Goal: Information Seeking & Learning: Learn about a topic

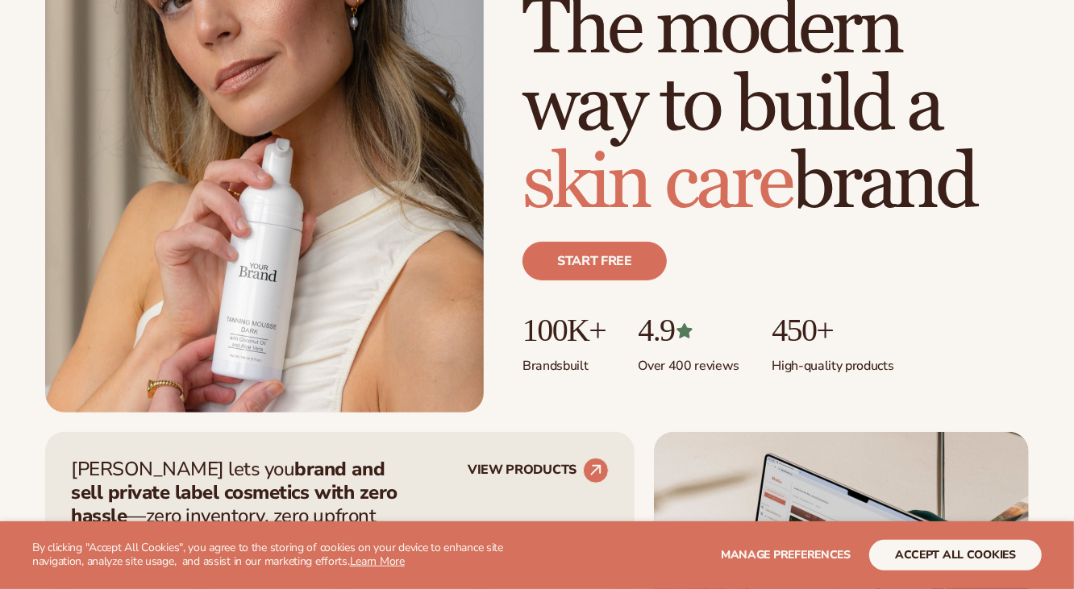
scroll to position [242, 0]
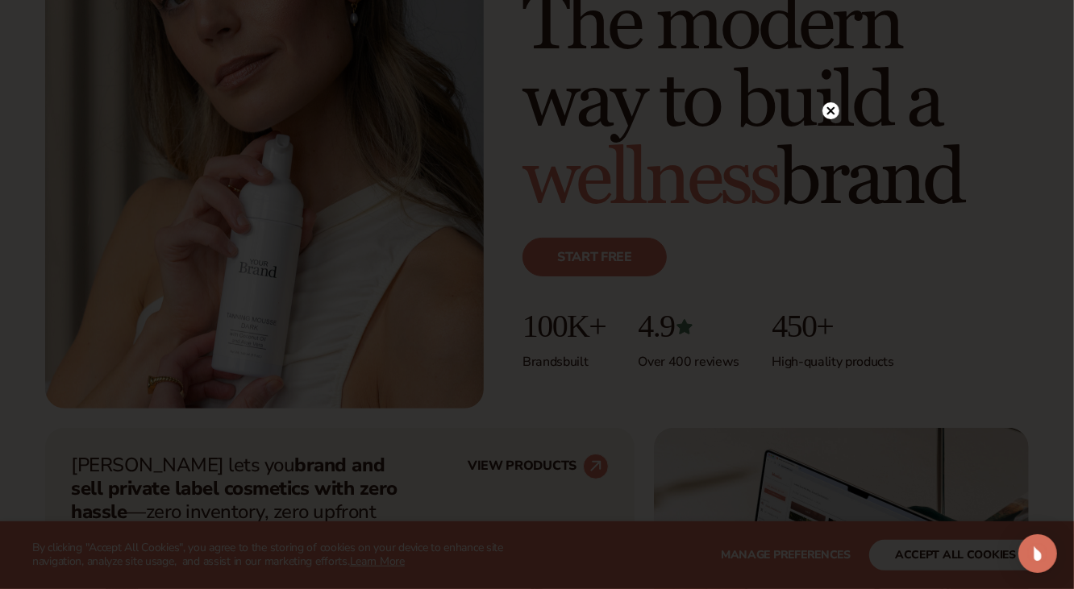
click at [827, 110] on circle at bounding box center [830, 110] width 17 height 17
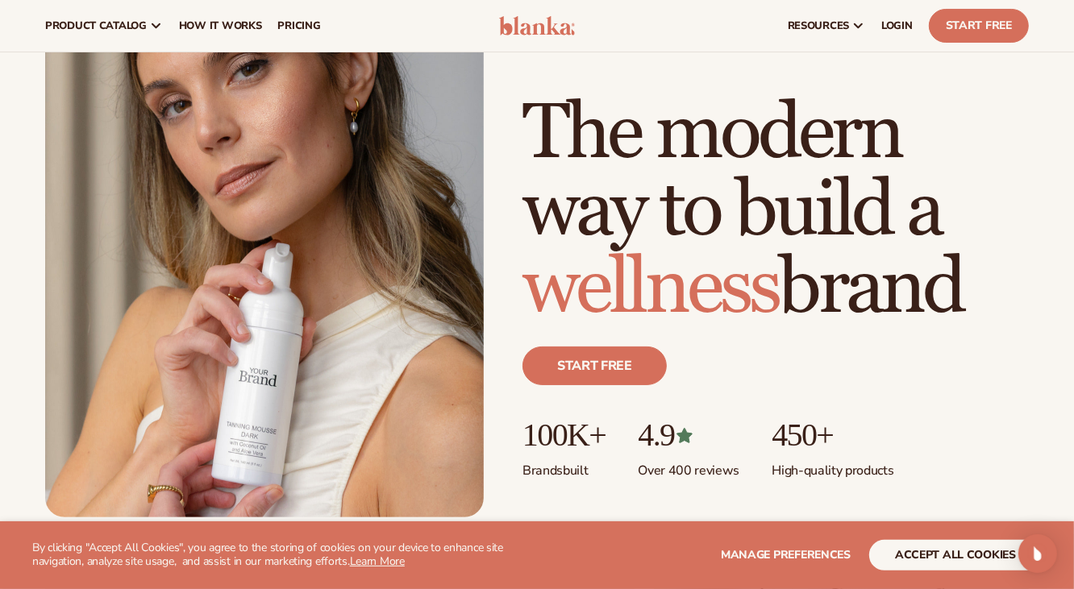
scroll to position [0, 0]
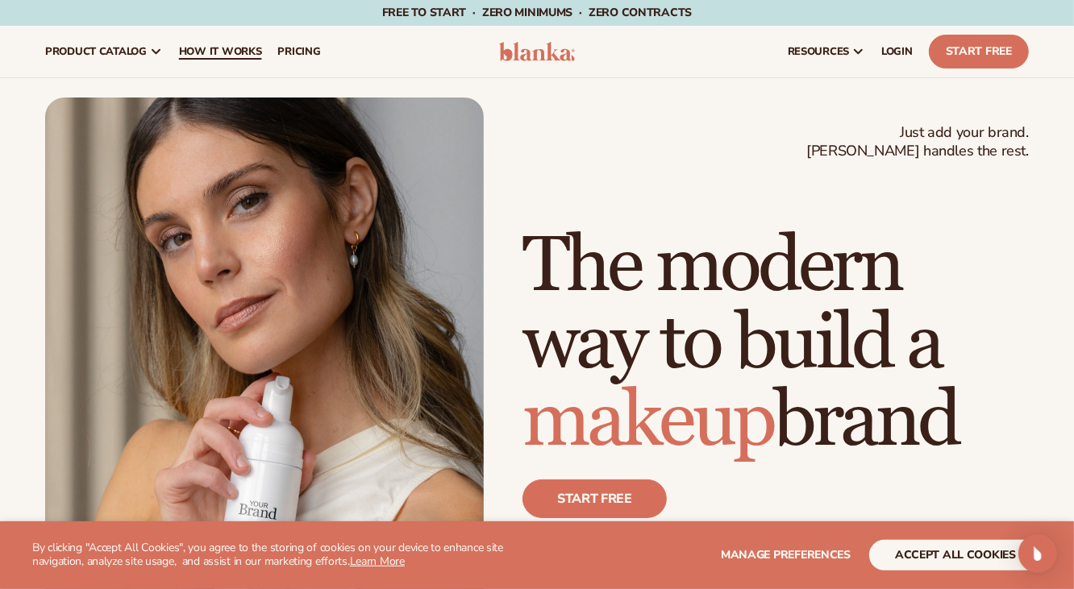
click at [216, 52] on span "How It Works" at bounding box center [220, 51] width 83 height 13
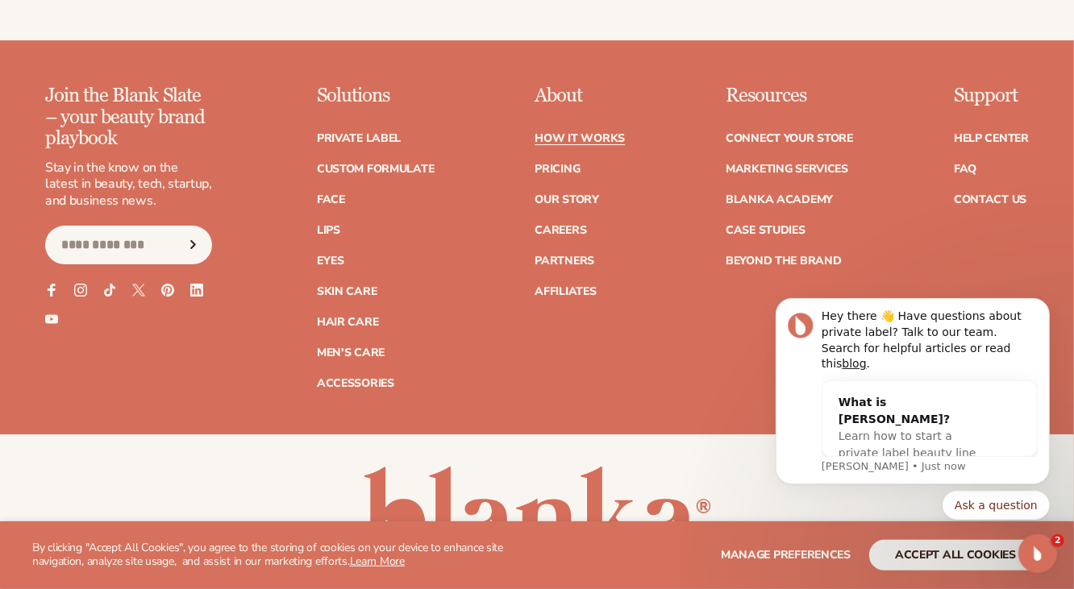
scroll to position [3625, 0]
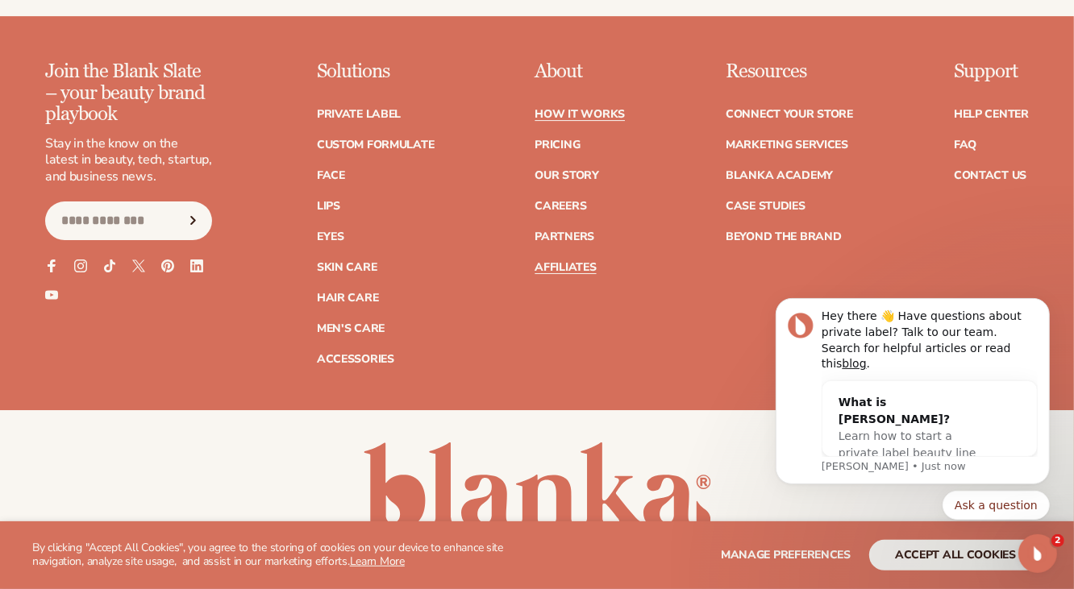
click at [564, 262] on link "Affiliates" at bounding box center [565, 267] width 61 height 11
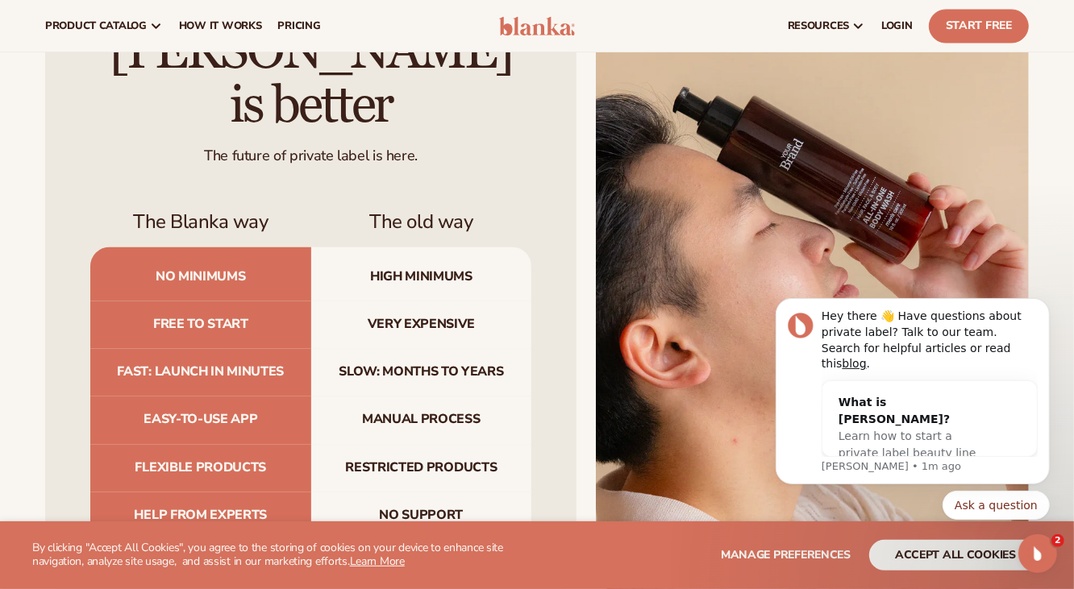
scroll to position [1718, 0]
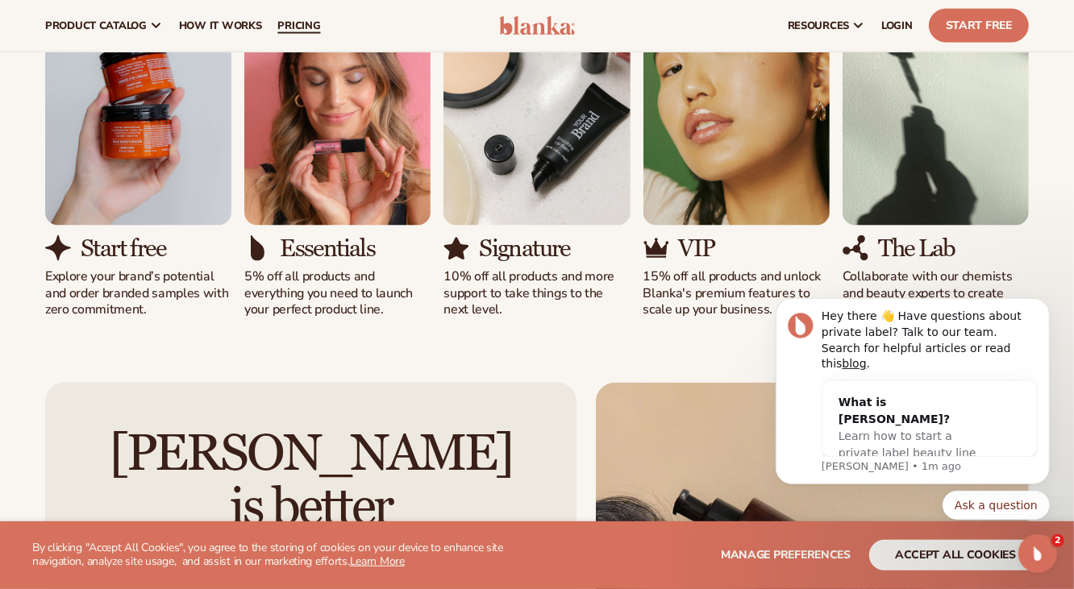
click at [306, 17] on link "pricing" at bounding box center [298, 26] width 59 height 52
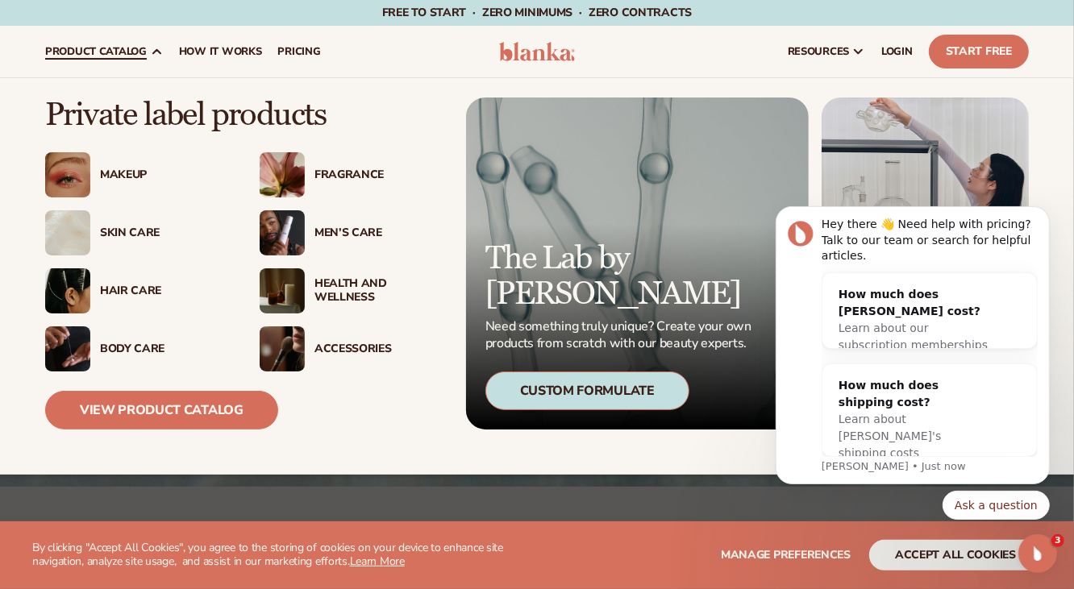
click at [296, 291] on img at bounding box center [282, 291] width 45 height 45
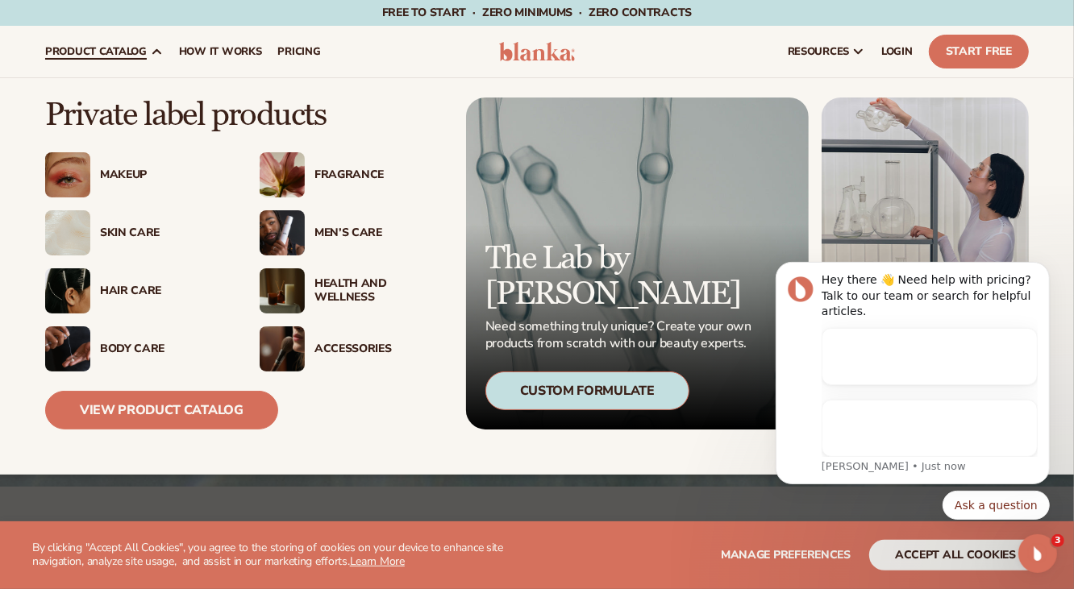
click at [111, 227] on div "Skin Care" at bounding box center [163, 234] width 127 height 14
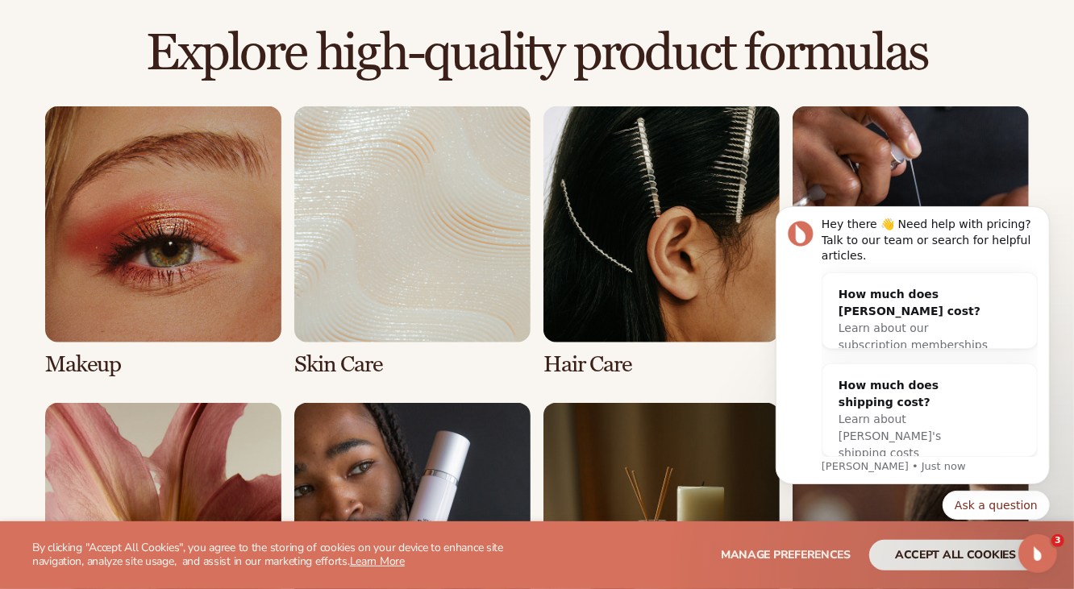
scroll to position [1210, 0]
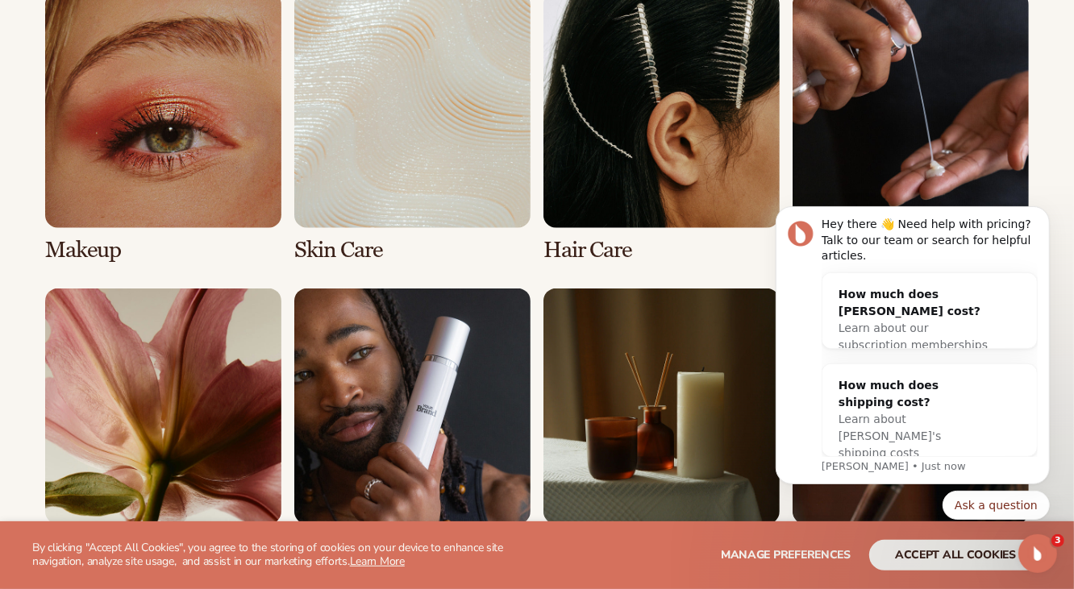
click at [638, 128] on link "3 / 8" at bounding box center [661, 127] width 236 height 271
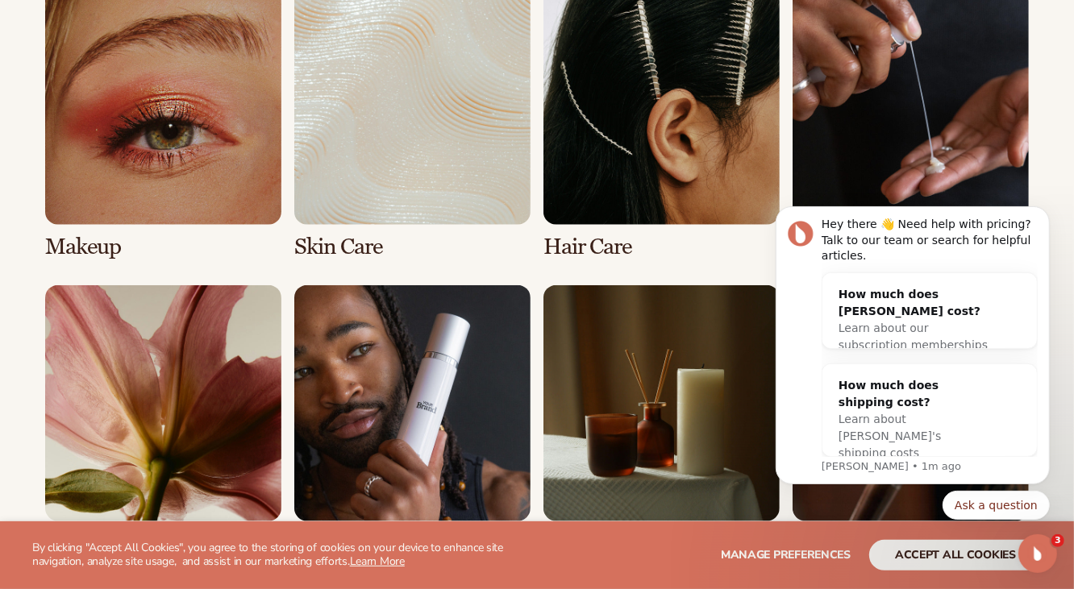
scroll to position [1451, 0]
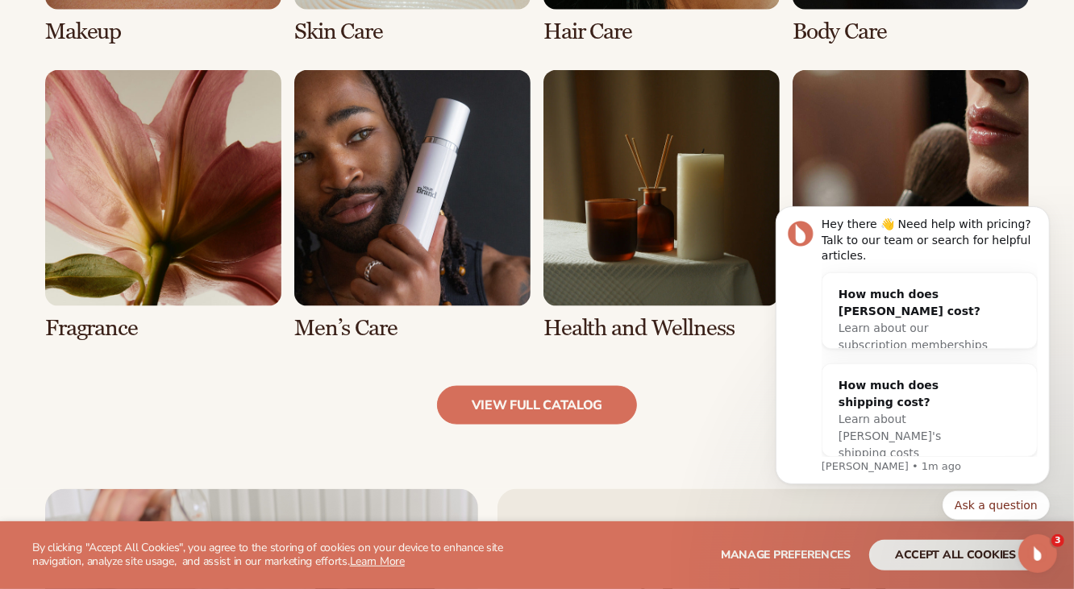
click at [443, 234] on link "6 / 8" at bounding box center [412, 205] width 236 height 271
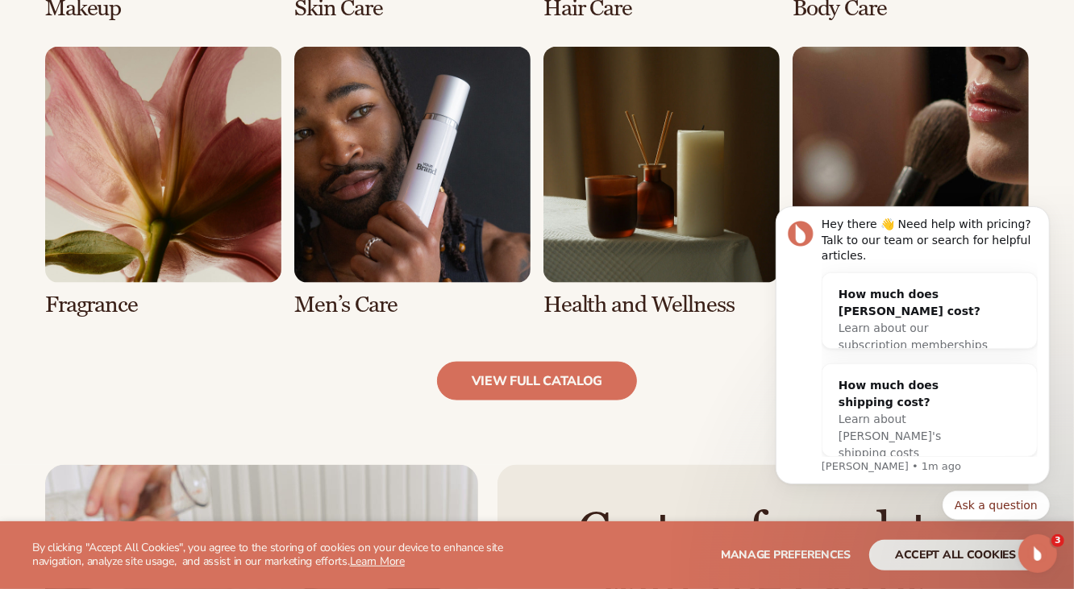
scroll to position [1613, 0]
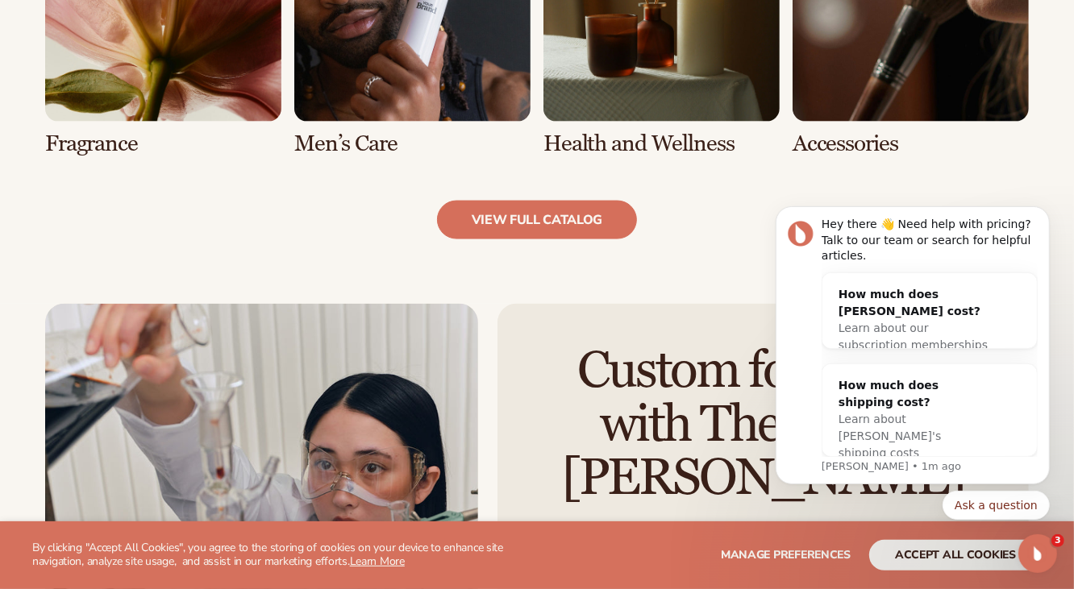
click at [702, 45] on link "7 / 8" at bounding box center [661, 20] width 236 height 271
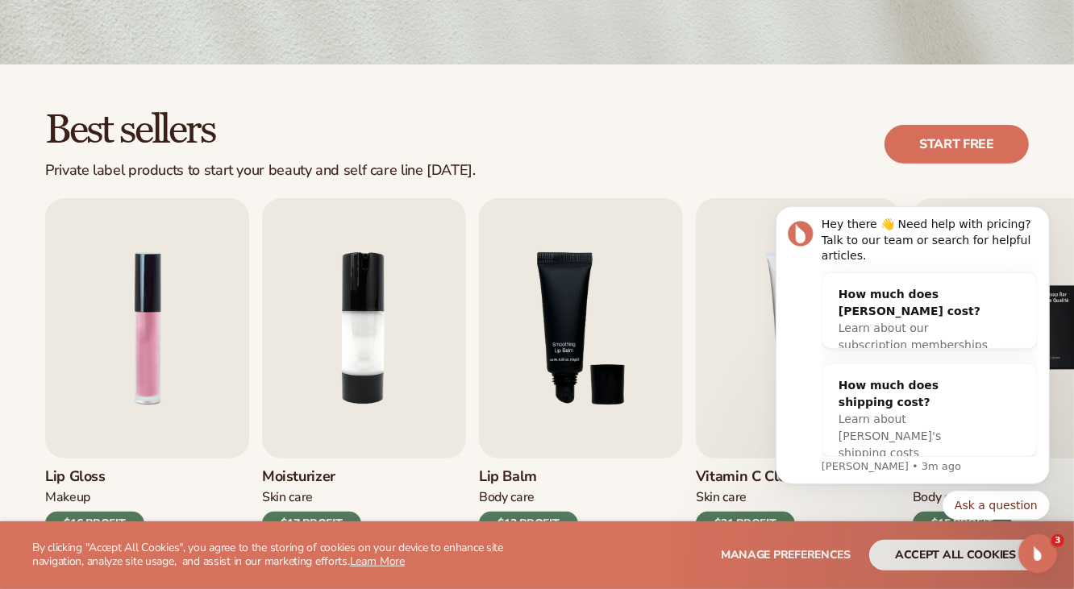
scroll to position [403, 0]
